Goal: Check status

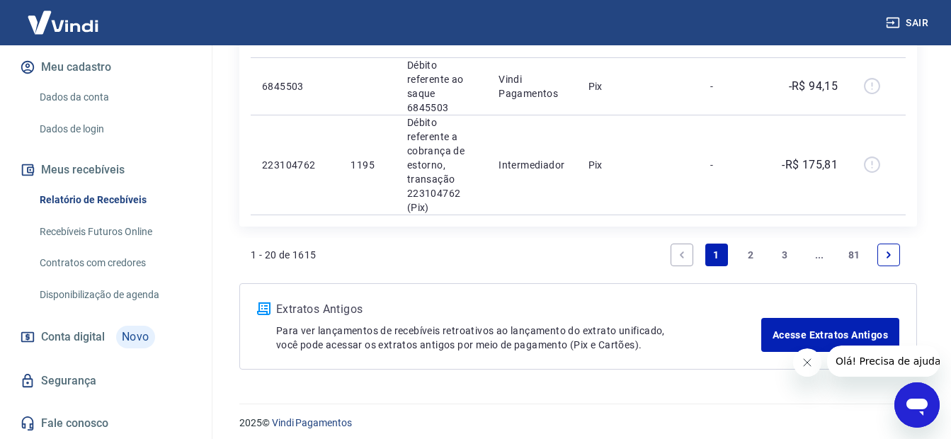
scroll to position [1757, 0]
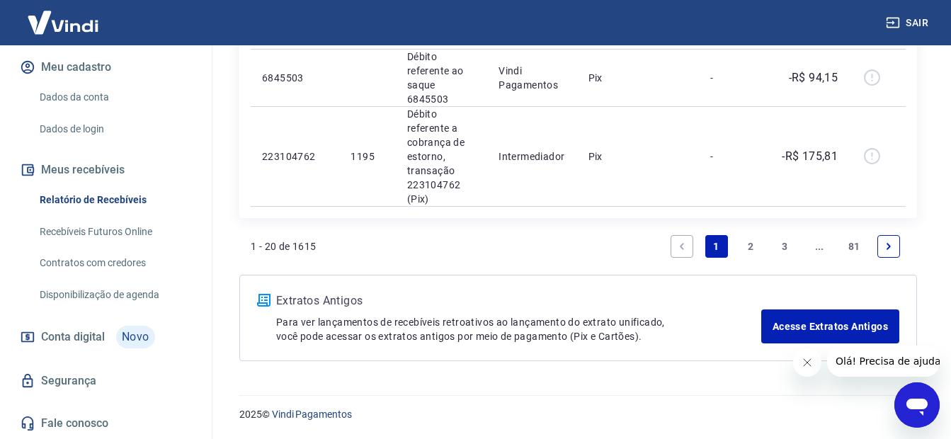
click at [750, 248] on link "2" at bounding box center [750, 246] width 23 height 23
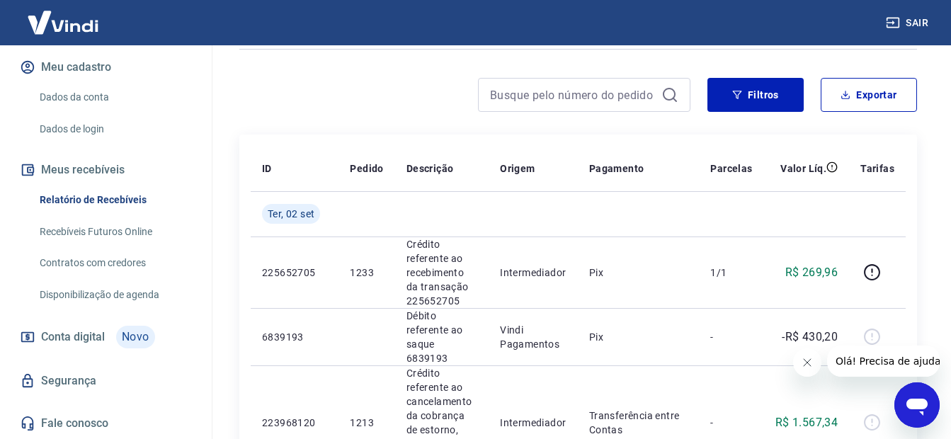
scroll to position [96, 0]
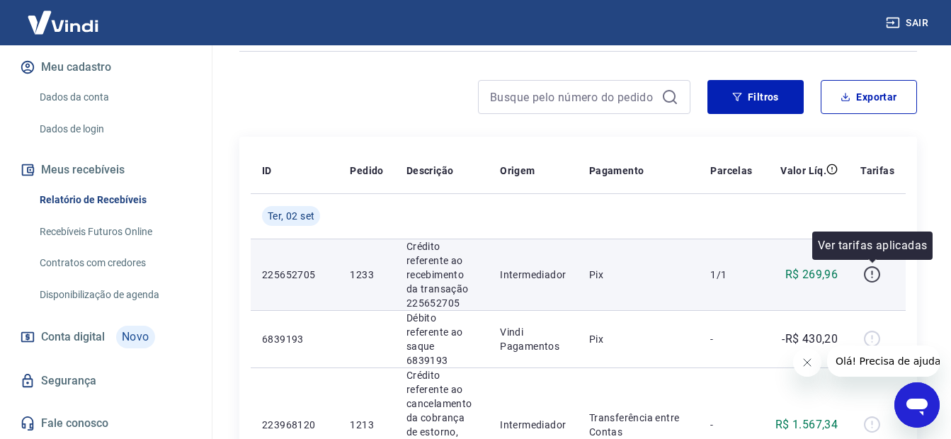
click at [875, 275] on icon "button" at bounding box center [872, 274] width 18 height 18
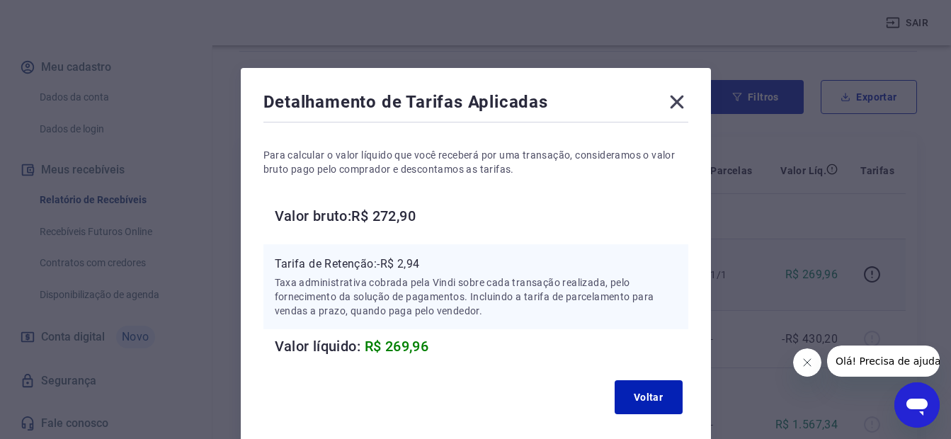
click at [680, 105] on icon at bounding box center [676, 102] width 13 height 13
